Goal: Navigation & Orientation: Find specific page/section

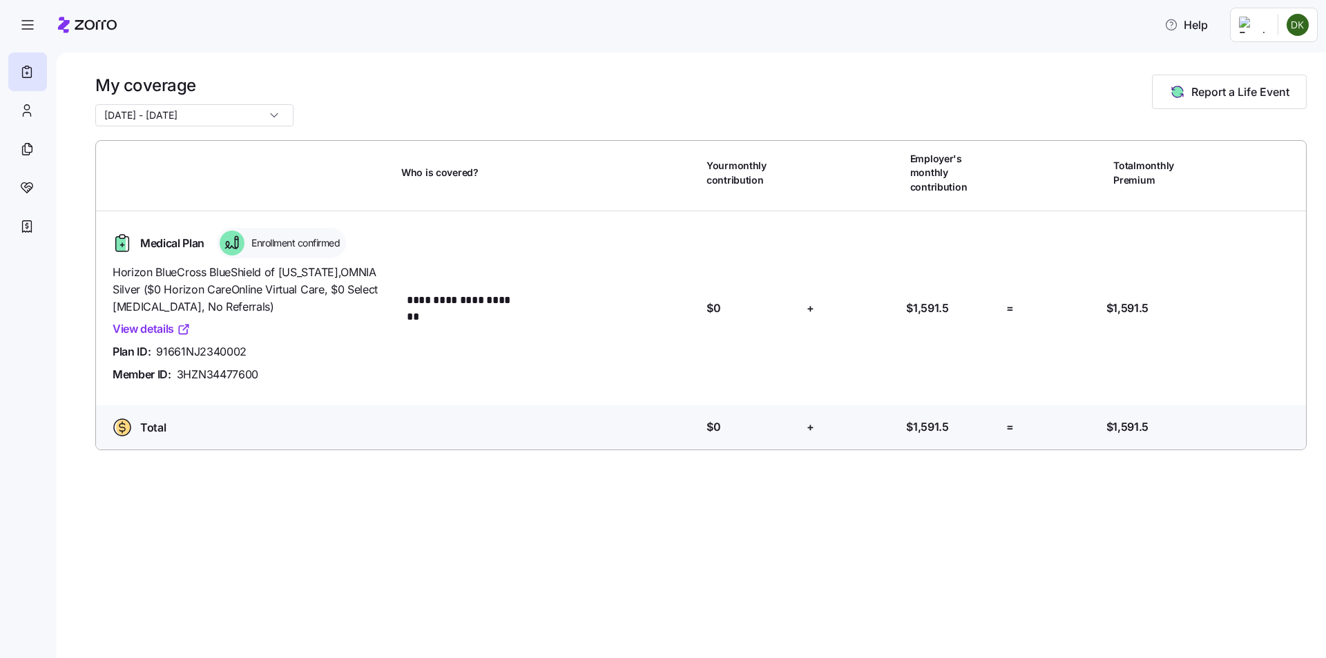
click at [131, 321] on link "View details" at bounding box center [152, 329] width 78 height 17
click at [32, 108] on icon at bounding box center [26, 110] width 15 height 17
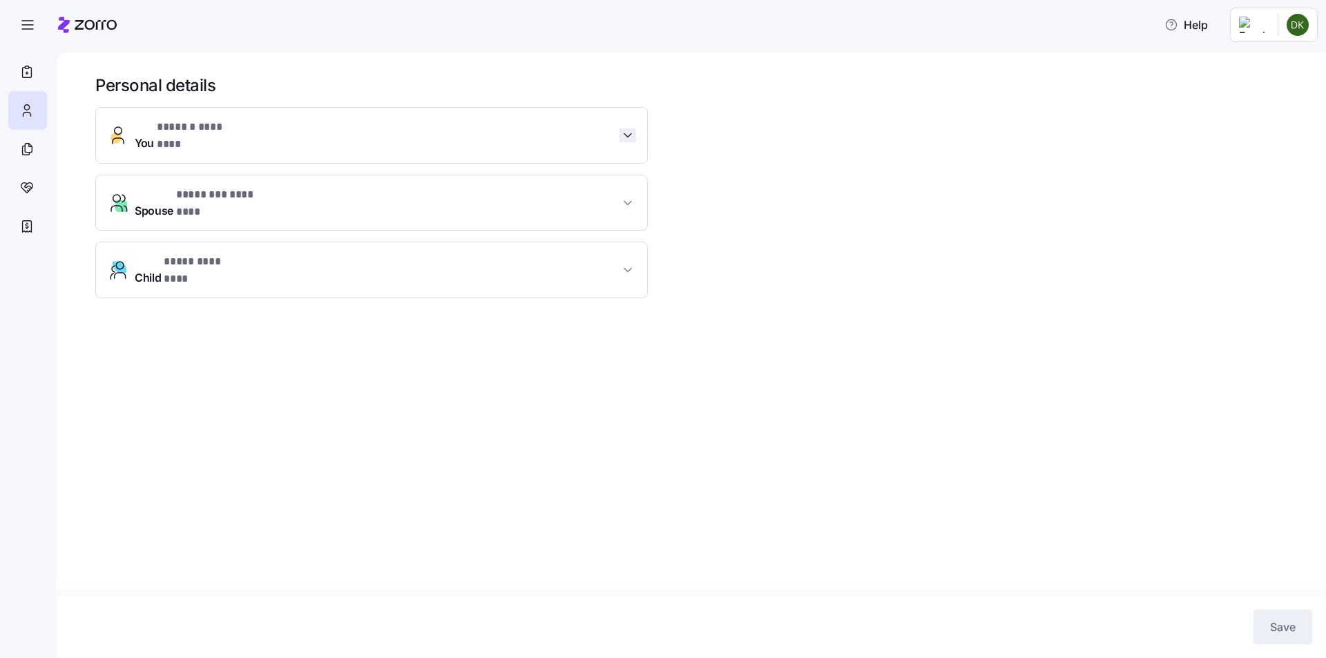
click at [635, 130] on span "button" at bounding box center [628, 135] width 17 height 14
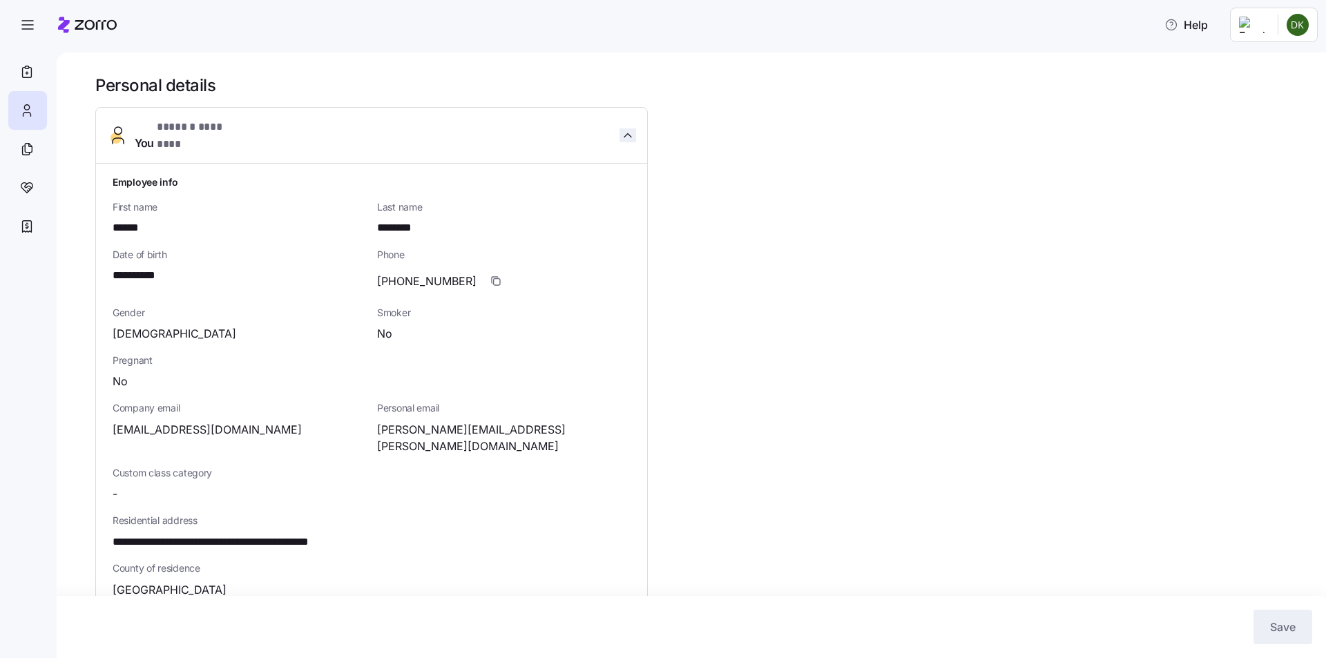
click at [635, 130] on span "button" at bounding box center [628, 135] width 17 height 14
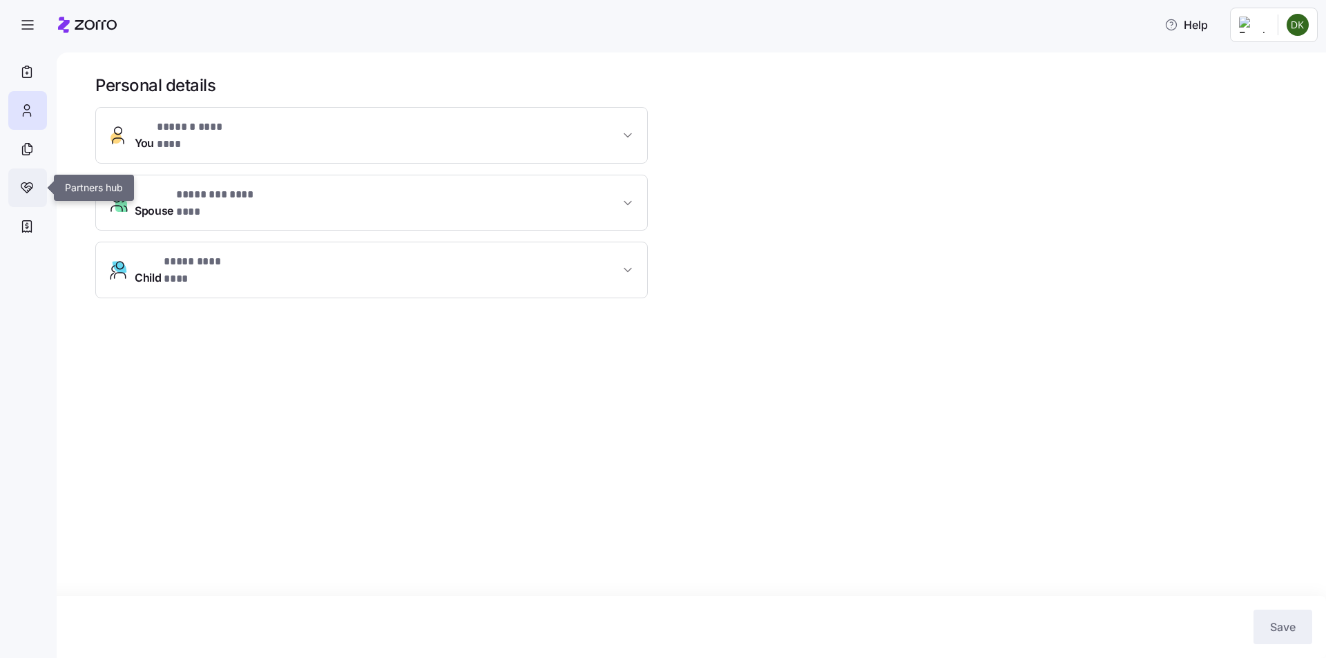
click at [21, 202] on div at bounding box center [27, 188] width 39 height 39
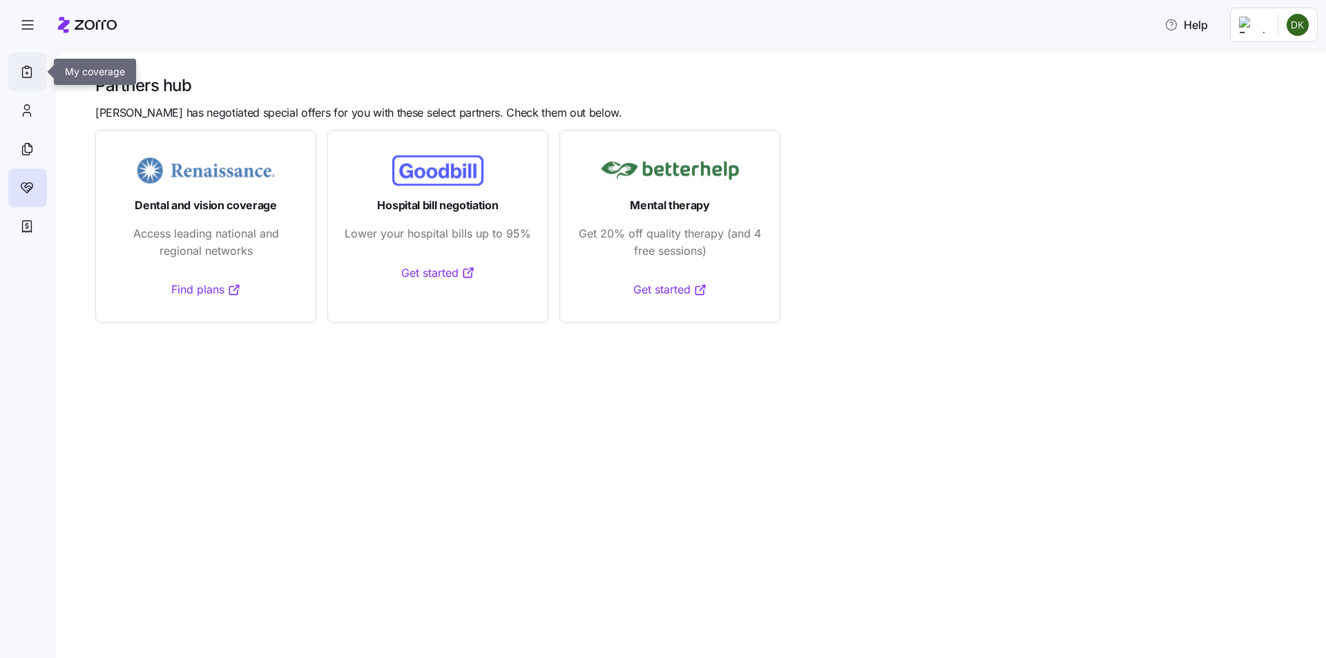
click at [28, 75] on icon at bounding box center [26, 72] width 15 height 17
